Goal: Task Accomplishment & Management: Use online tool/utility

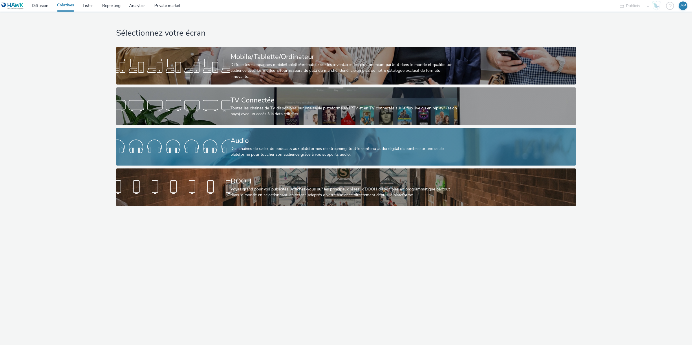
click at [271, 141] on div "Audio" at bounding box center [345, 141] width 229 height 10
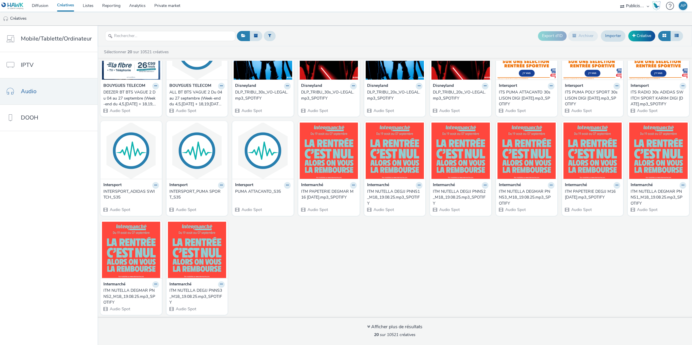
scroll to position [43, 0]
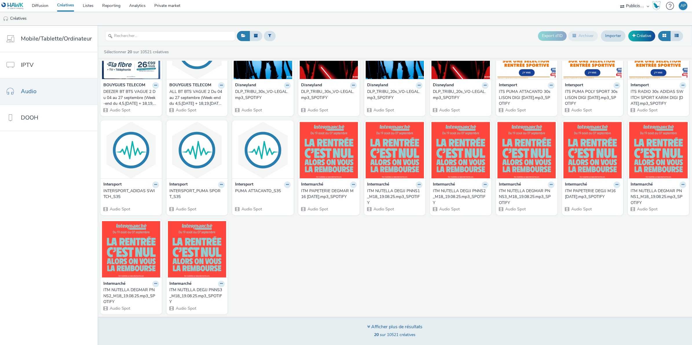
click at [390, 324] on div "Afficher plus de résultats 20 sur 10521 créatives" at bounding box center [395, 331] width 599 height 28
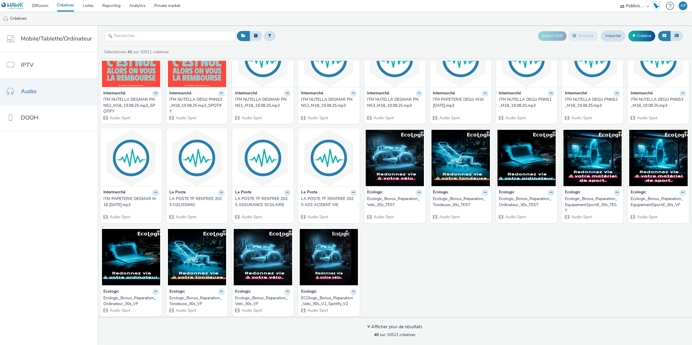
scroll to position [236, 0]
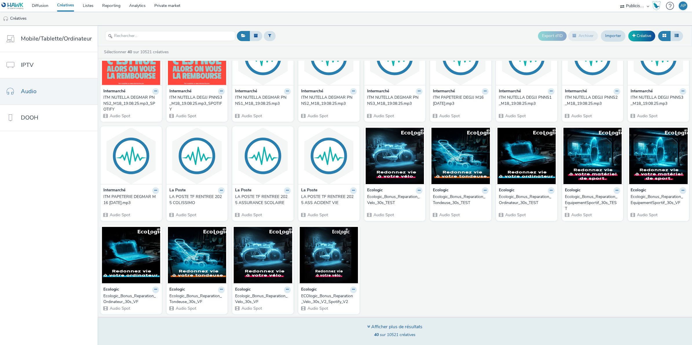
click at [393, 325] on div "Afficher plus de résultats" at bounding box center [394, 327] width 55 height 7
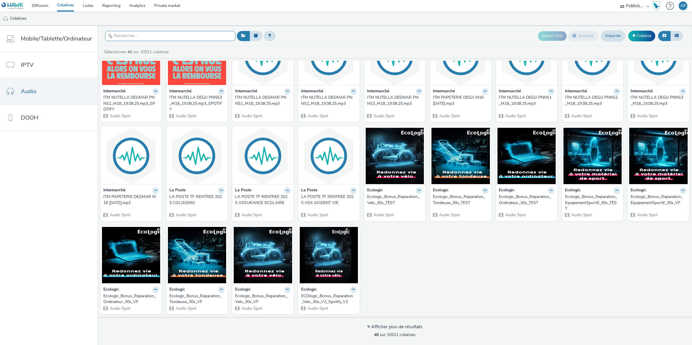
click at [145, 37] on input "text" at bounding box center [170, 36] width 130 height 10
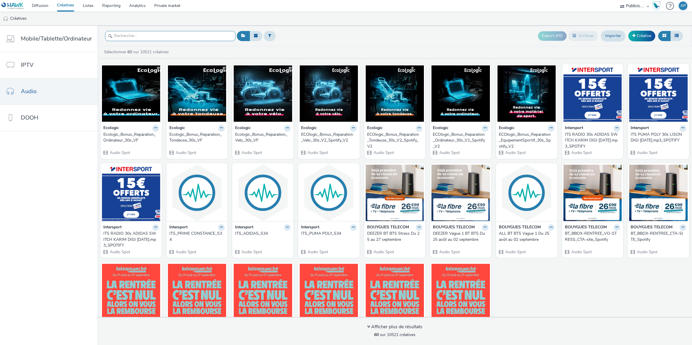
scroll to position [417, 0]
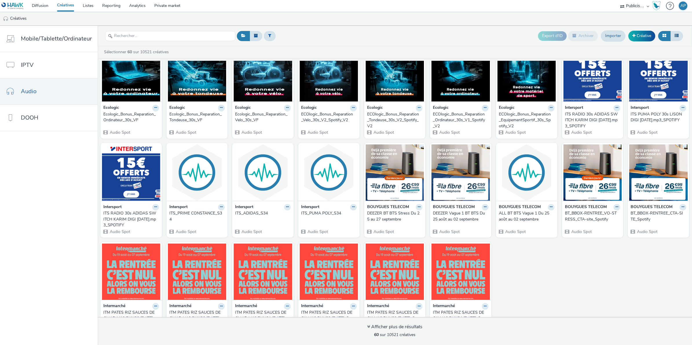
click at [519, 216] on div "ALL BT BTS Vague 1 Du 25 août au 02 septembre" at bounding box center [525, 217] width 53 height 12
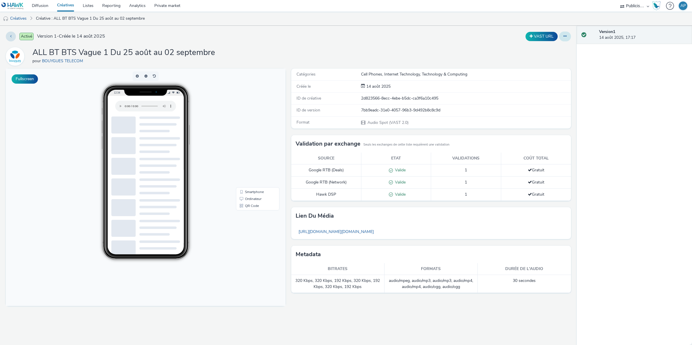
click at [567, 37] on icon at bounding box center [565, 36] width 3 height 4
click at [553, 42] on link "Modifier" at bounding box center [549, 48] width 43 height 12
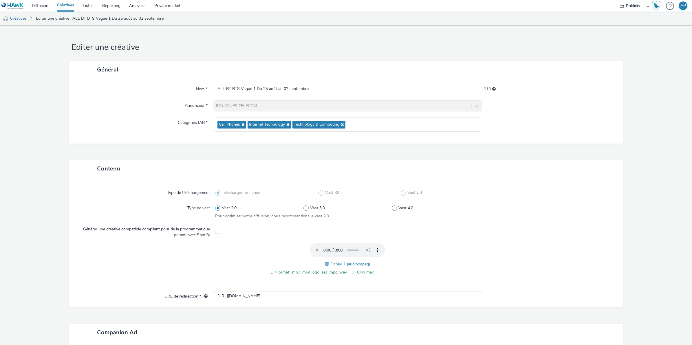
click at [67, 4] on link "Créatives" at bounding box center [66, 6] width 26 height 12
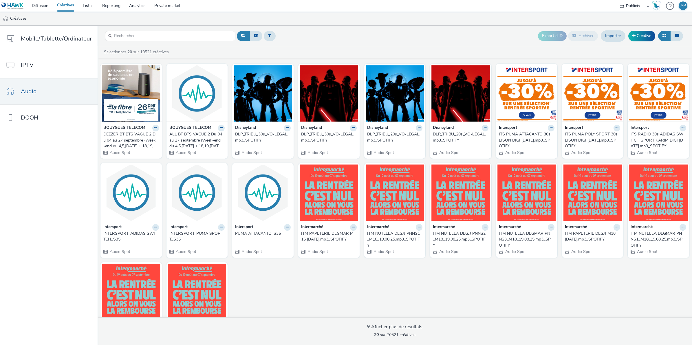
scroll to position [43, 0]
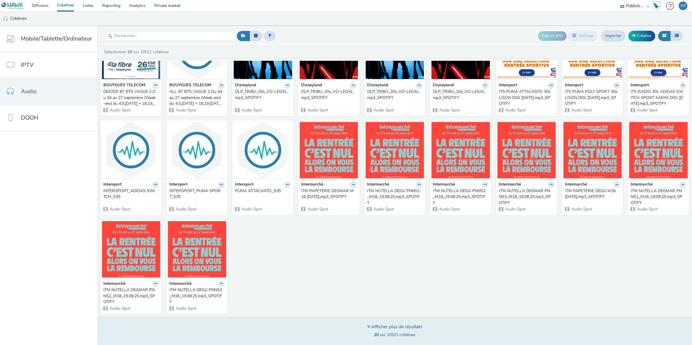
click at [395, 326] on div "Afficher plus de résultats" at bounding box center [394, 327] width 55 height 7
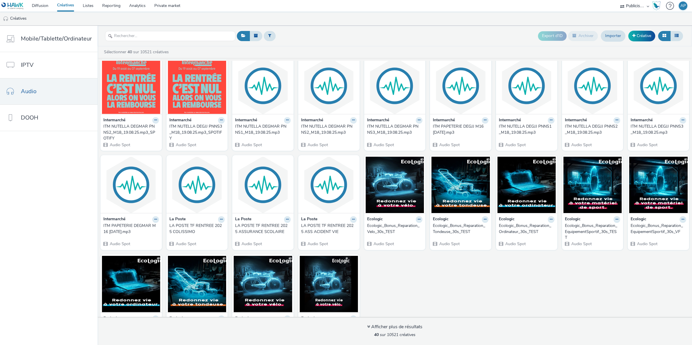
scroll to position [236, 0]
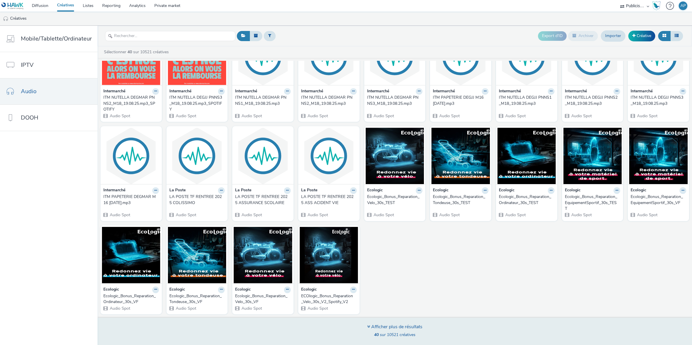
click at [399, 333] on span "40 sur 10521 créatives" at bounding box center [394, 335] width 41 height 6
click at [380, 326] on div "Afficher plus de résultats" at bounding box center [394, 327] width 55 height 7
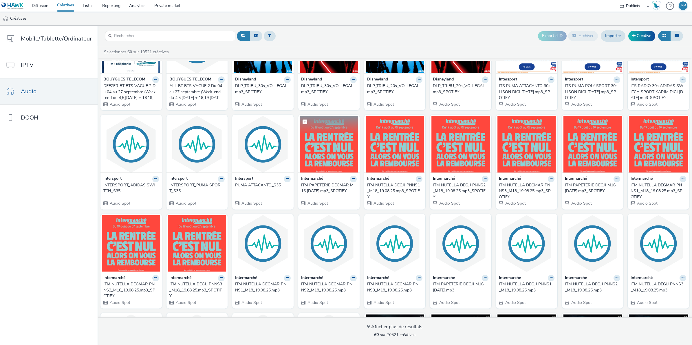
scroll to position [0, 0]
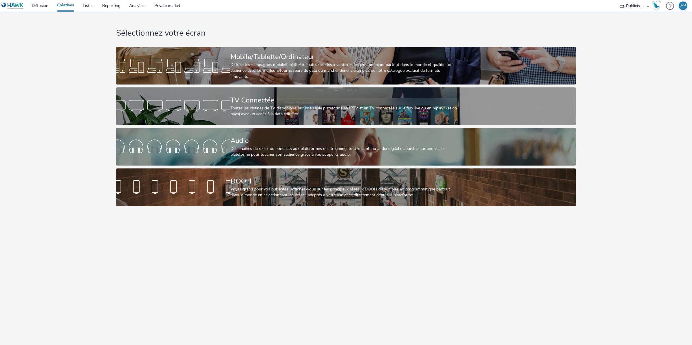
click at [63, 5] on link "Créatives" at bounding box center [66, 6] width 26 height 12
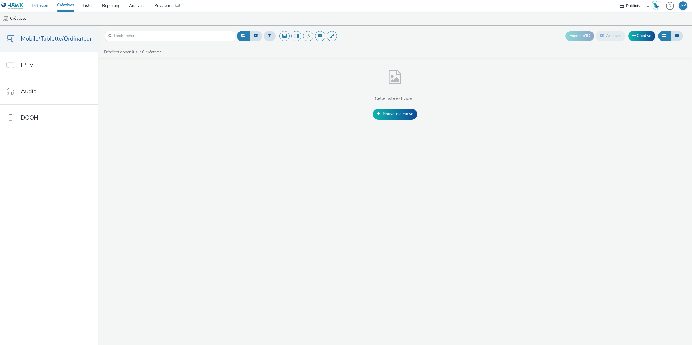
click at [48, 5] on link "Diffusion" at bounding box center [40, 6] width 25 height 12
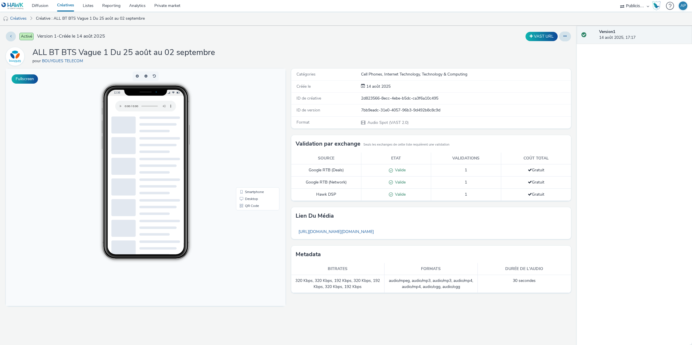
click at [69, 6] on link "Créatives" at bounding box center [66, 6] width 26 height 12
click at [567, 37] on icon at bounding box center [565, 36] width 3 height 4
click at [541, 50] on link "Modifier" at bounding box center [549, 48] width 43 height 12
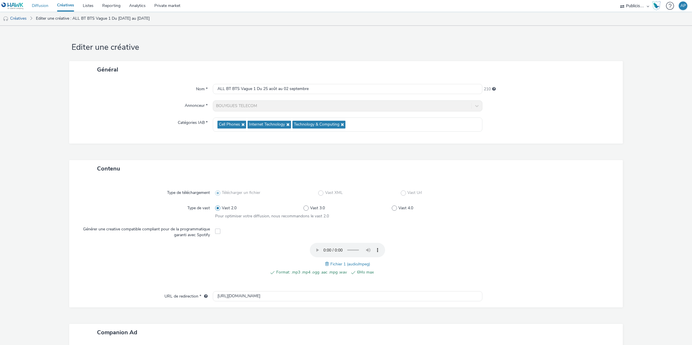
click at [42, 5] on link "Diffusion" at bounding box center [40, 6] width 25 height 12
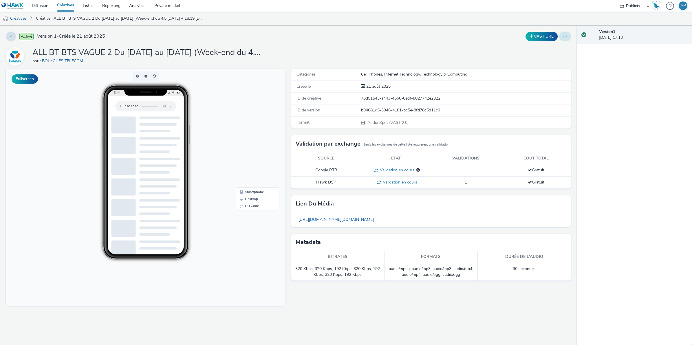
click at [569, 37] on button at bounding box center [565, 37] width 12 height 10
click at [541, 47] on link "Modifier" at bounding box center [549, 48] width 43 height 12
